Goal: Task Accomplishment & Management: Manage account settings

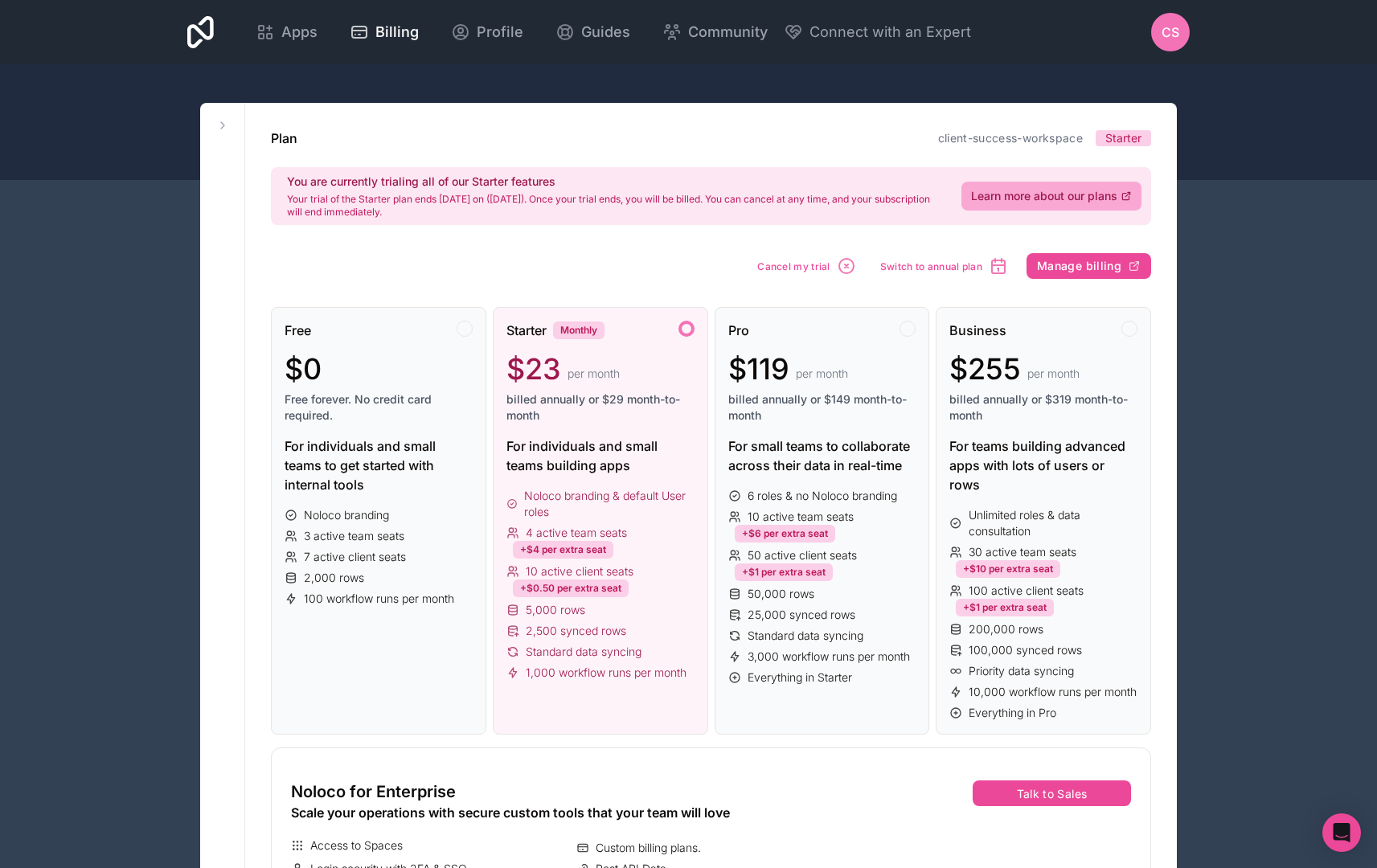
click at [1161, 40] on div "CS" at bounding box center [1170, 31] width 38 height 38
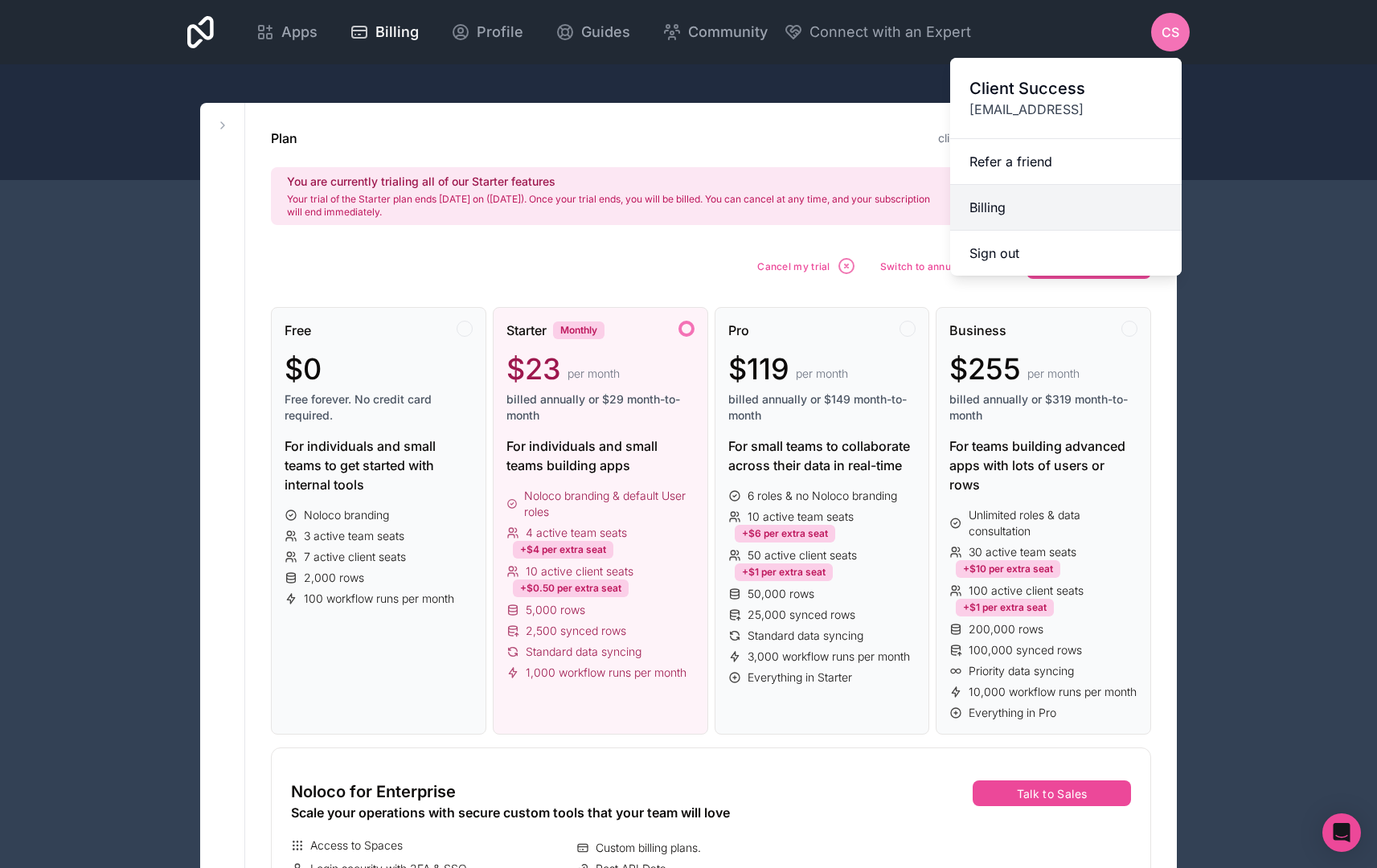
click at [1006, 207] on link "Billing" at bounding box center [1066, 207] width 232 height 45
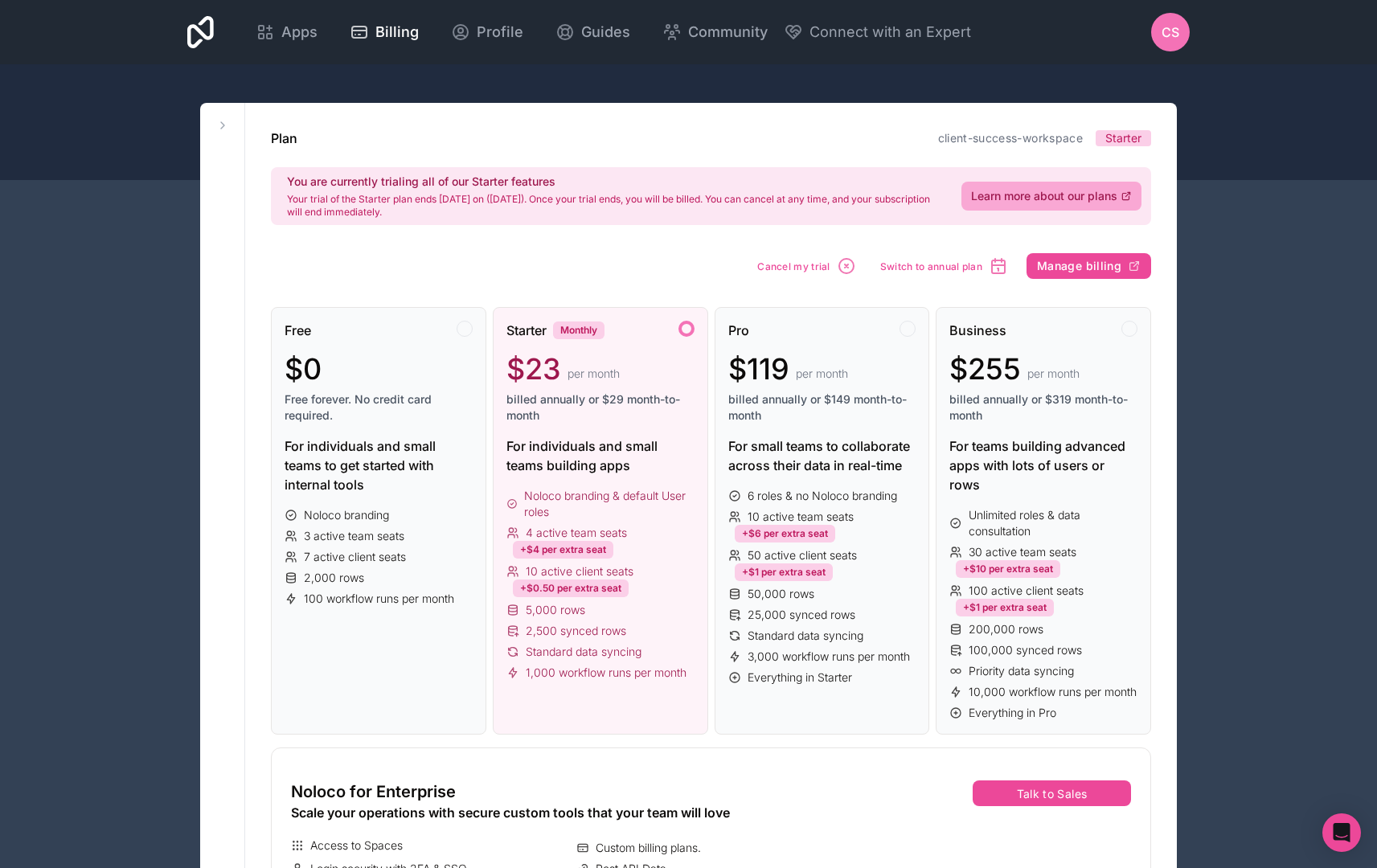
click at [1172, 35] on span "CS" at bounding box center [1170, 32] width 18 height 20
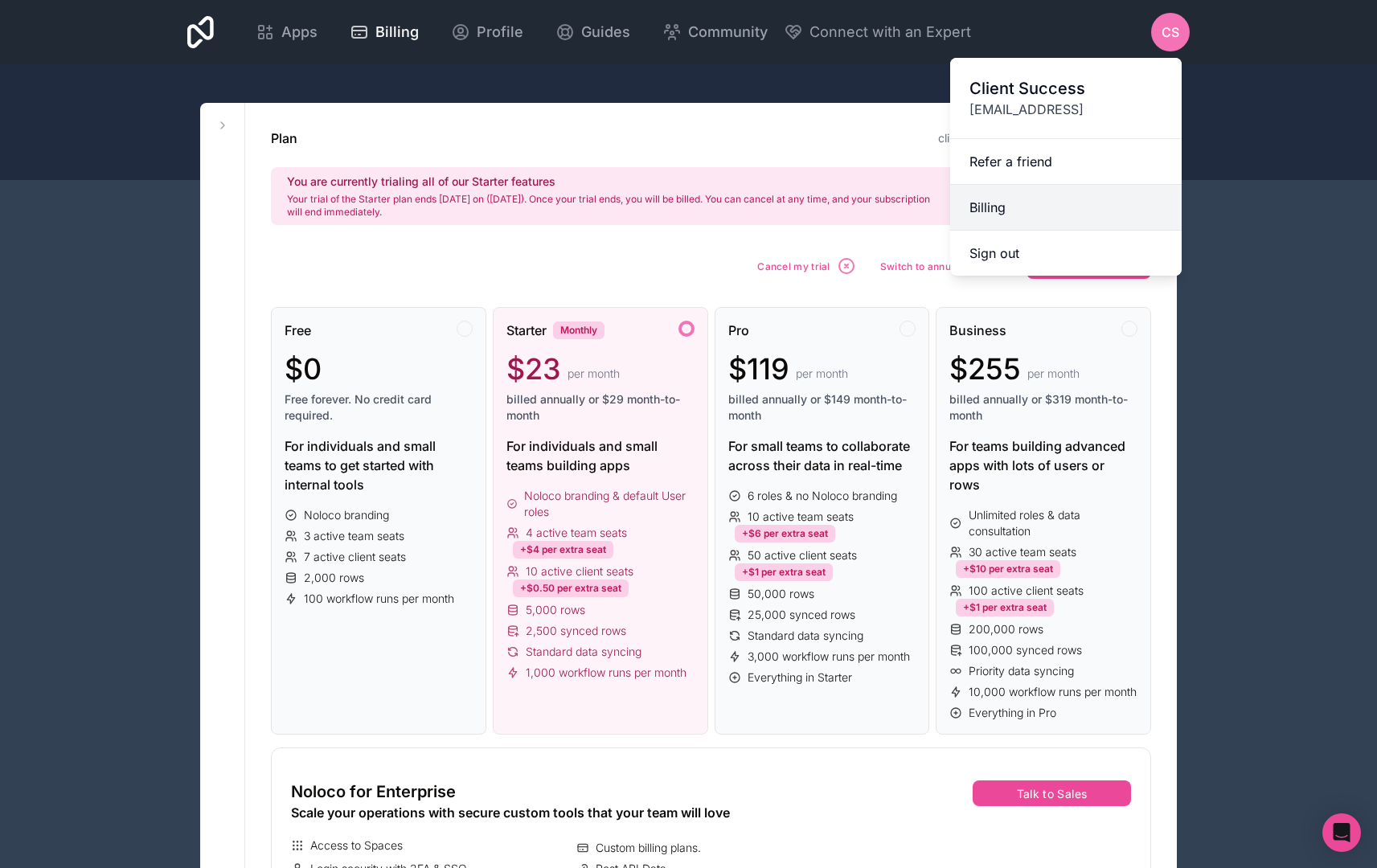
click at [1046, 199] on link "Billing" at bounding box center [1066, 207] width 232 height 45
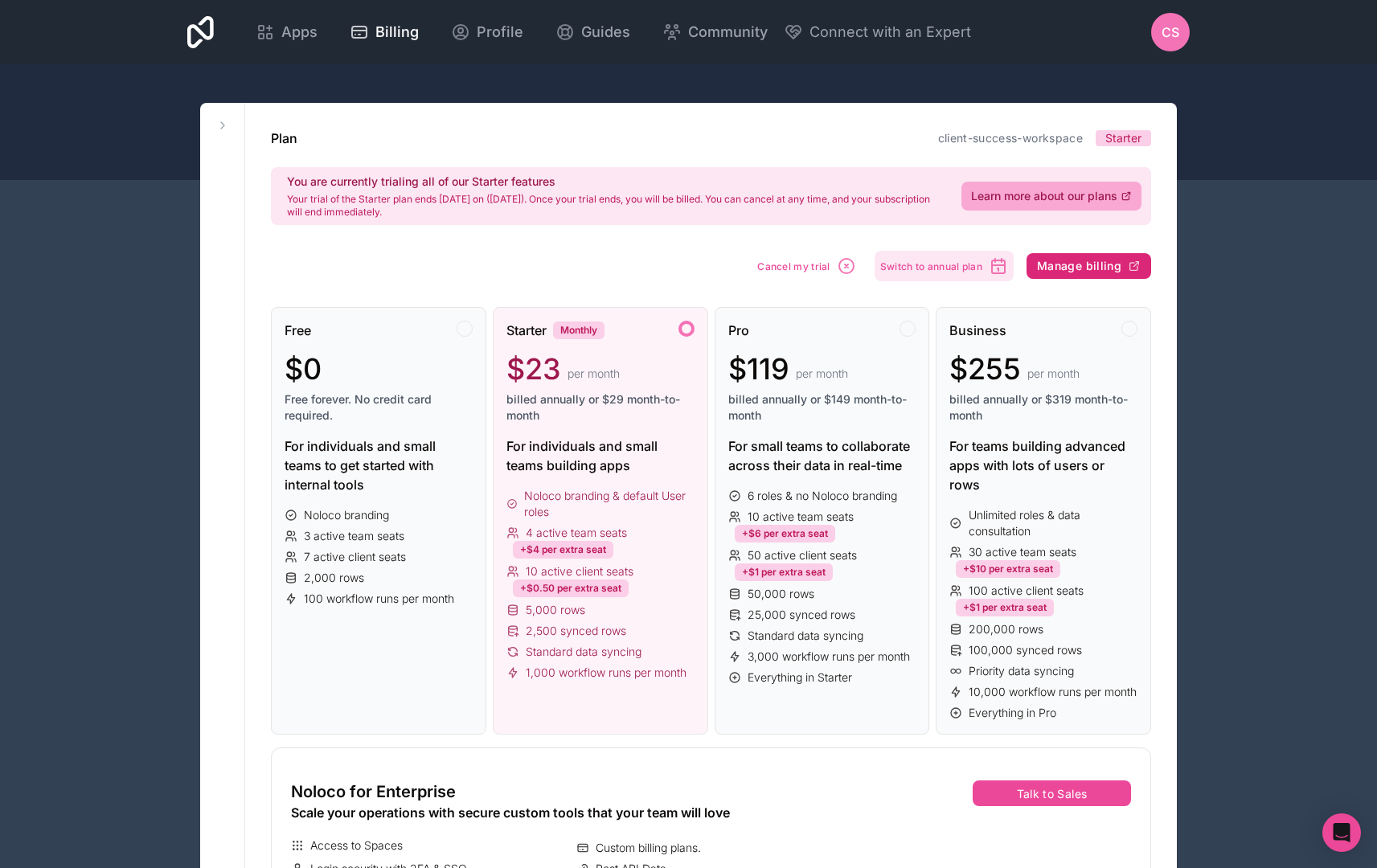
click at [1080, 266] on span "Manage billing" at bounding box center [1079, 266] width 85 height 14
